Goal: Navigation & Orientation: Find specific page/section

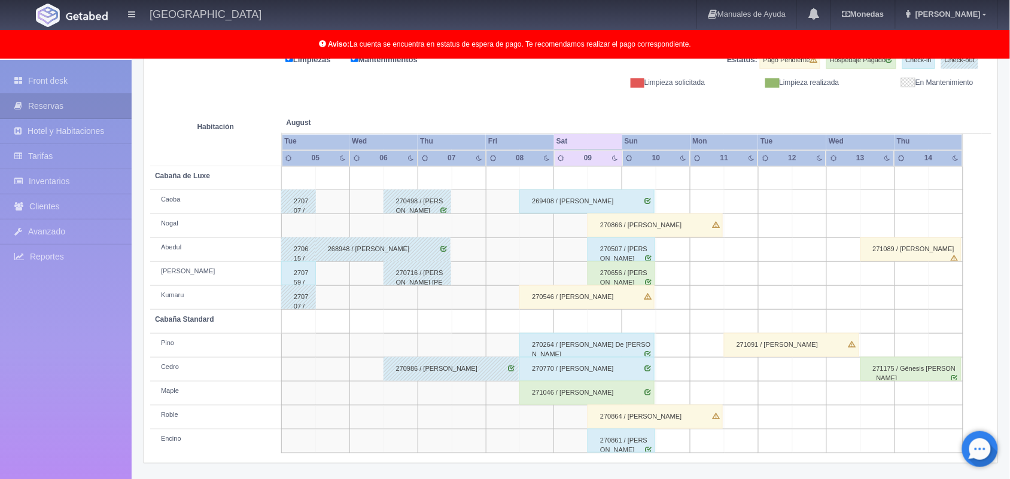
click at [619, 276] on div "270656 / [PERSON_NAME]" at bounding box center [621, 273] width 68 height 24
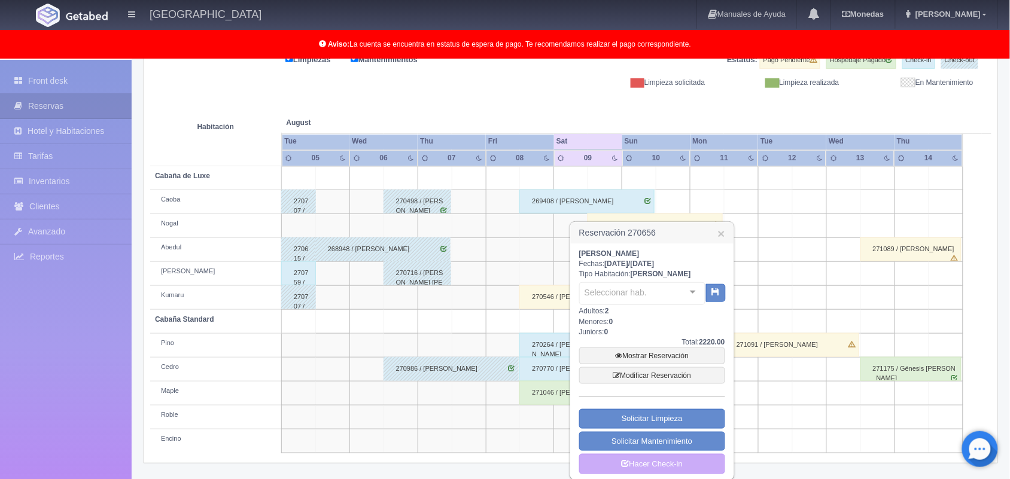
scroll to position [175, 0]
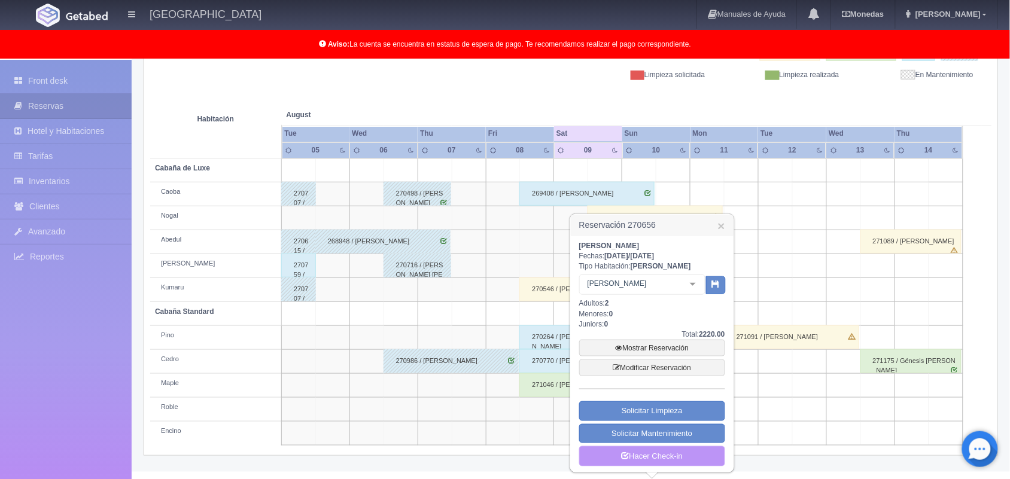
click at [641, 458] on link "Hacer Check-in" at bounding box center [652, 456] width 146 height 20
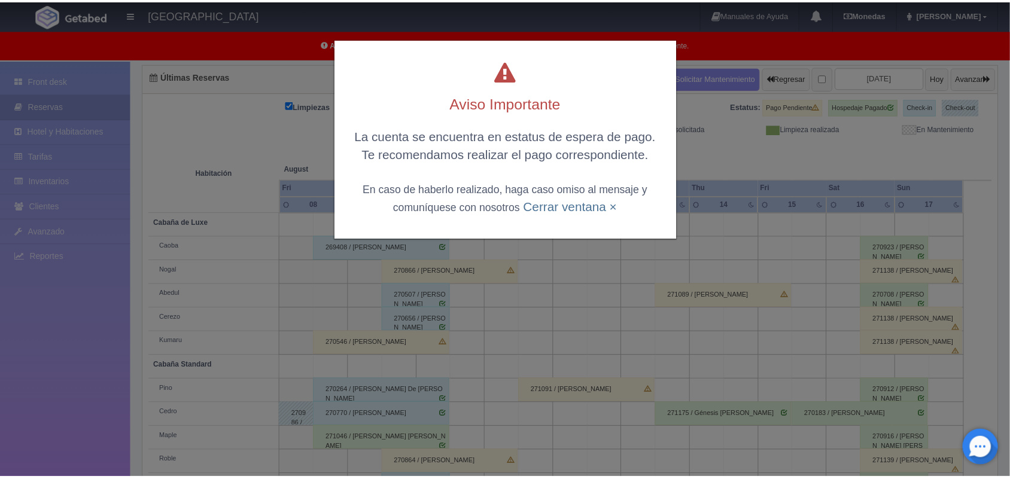
scroll to position [120, 0]
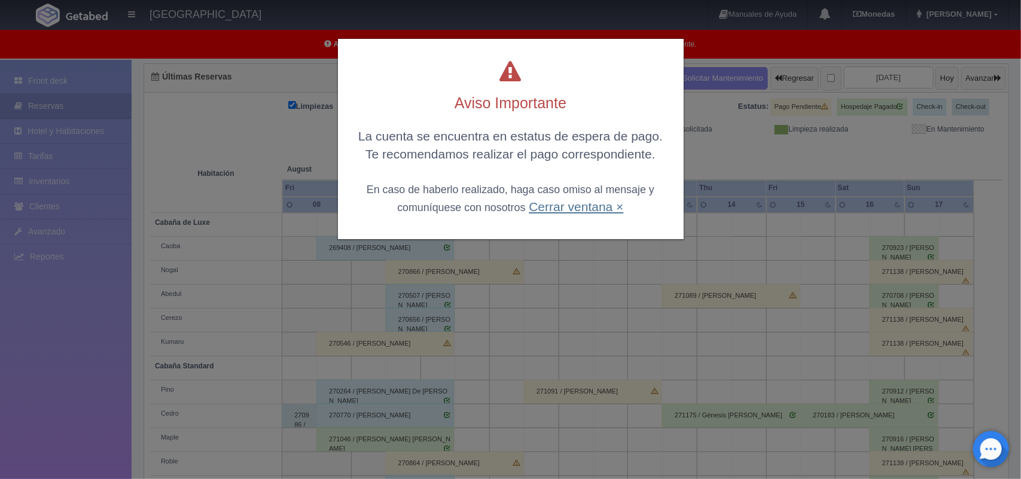
click at [586, 209] on link "Cerrar ventana ×" at bounding box center [576, 207] width 95 height 14
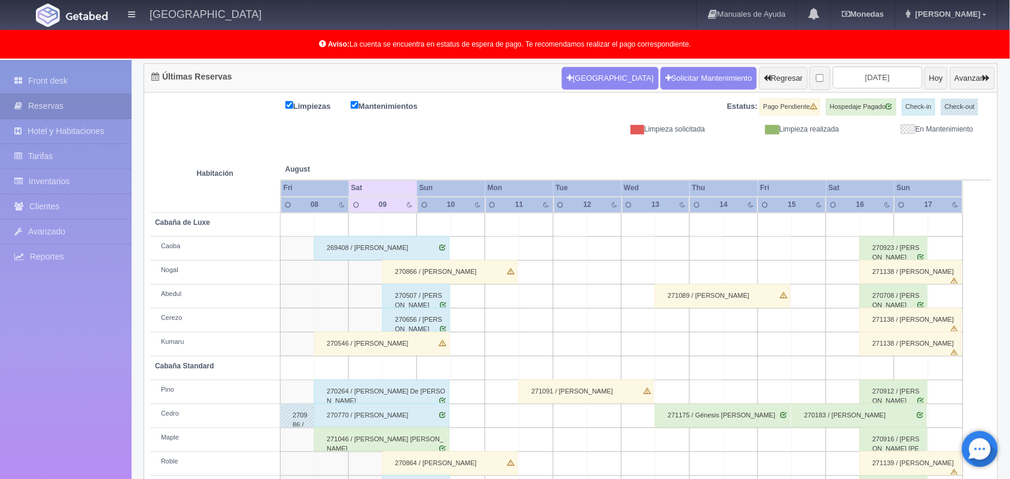
scroll to position [166, 0]
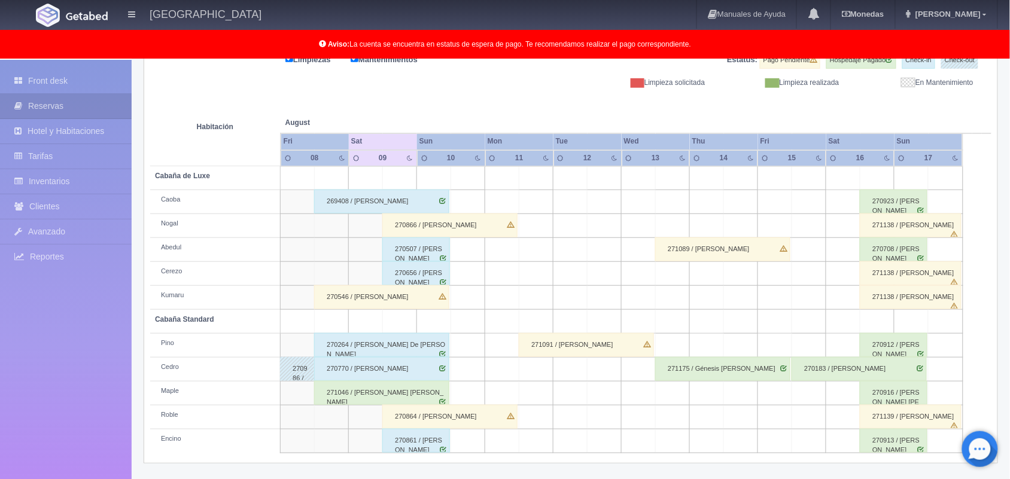
click at [428, 386] on div "271046 / [PERSON_NAME]" at bounding box center [381, 393] width 135 height 24
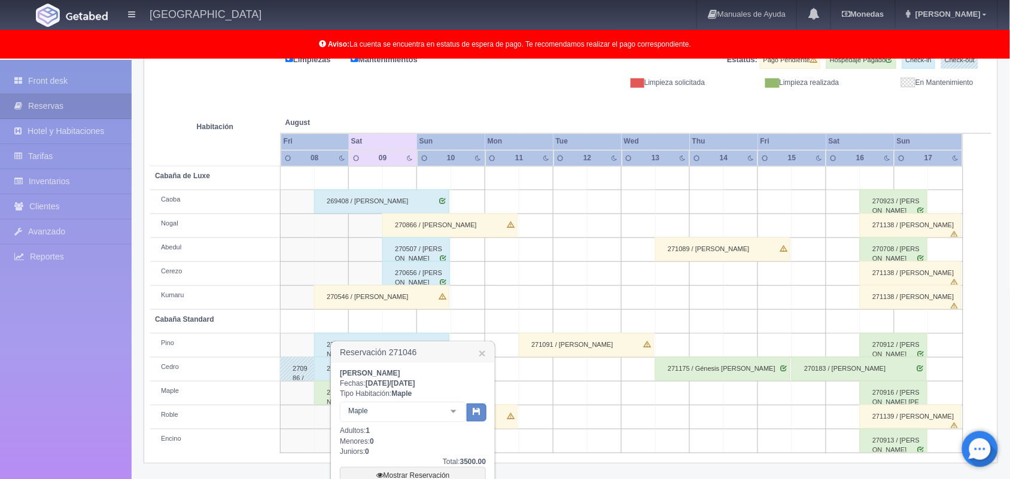
scroll to position [295, 0]
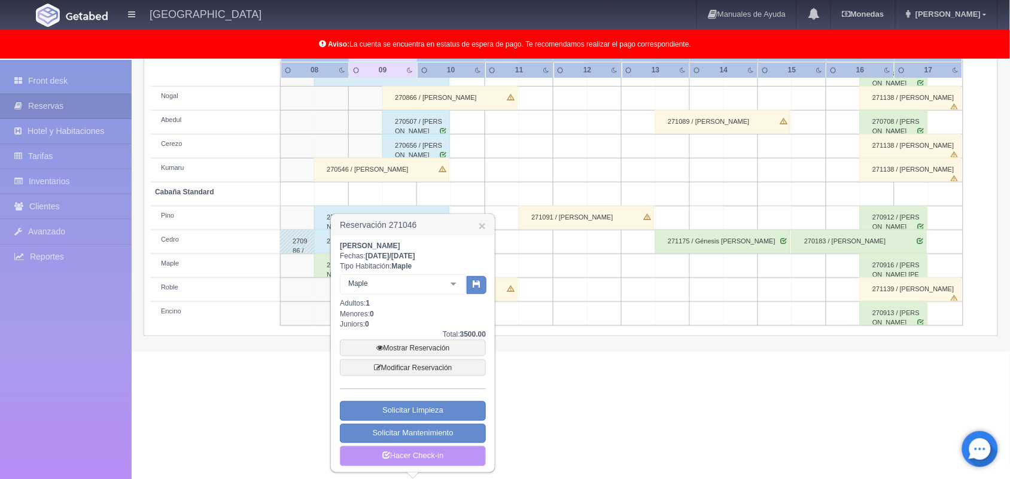
click at [435, 455] on link "Hacer Check-in" at bounding box center [413, 456] width 146 height 20
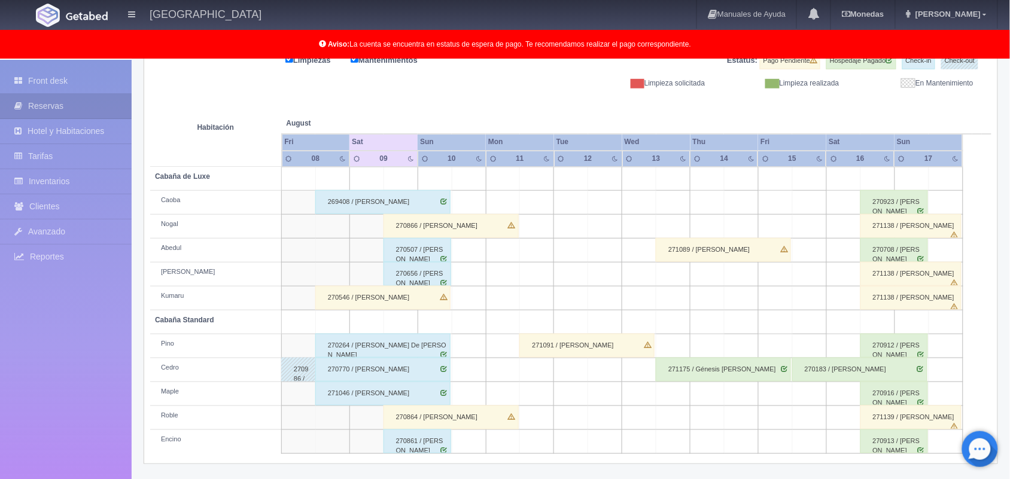
scroll to position [166, 0]
